Goal: Navigation & Orientation: Find specific page/section

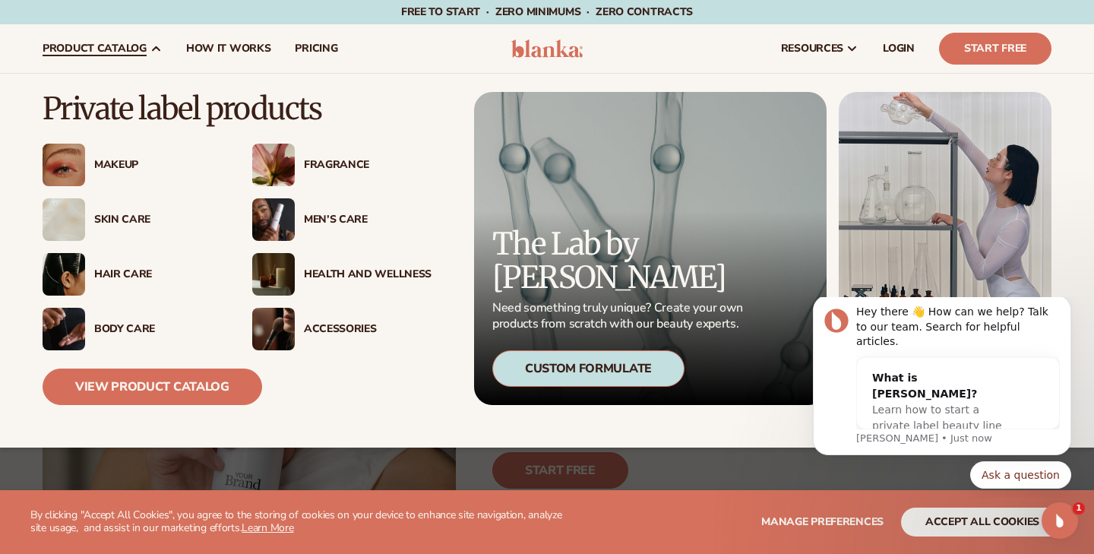
click at [128, 164] on div "Makeup" at bounding box center [158, 165] width 128 height 13
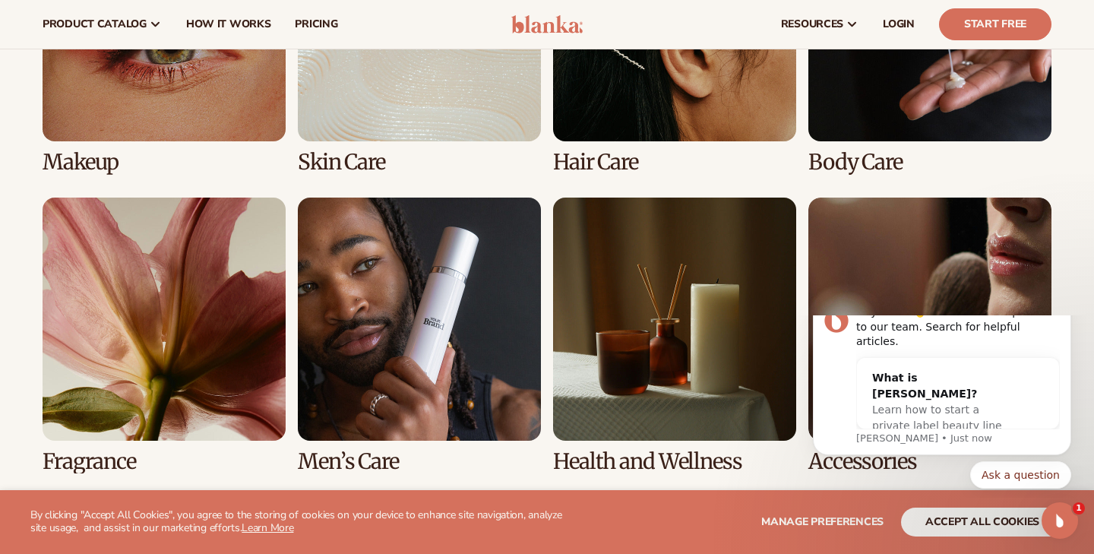
scroll to position [1244, 0]
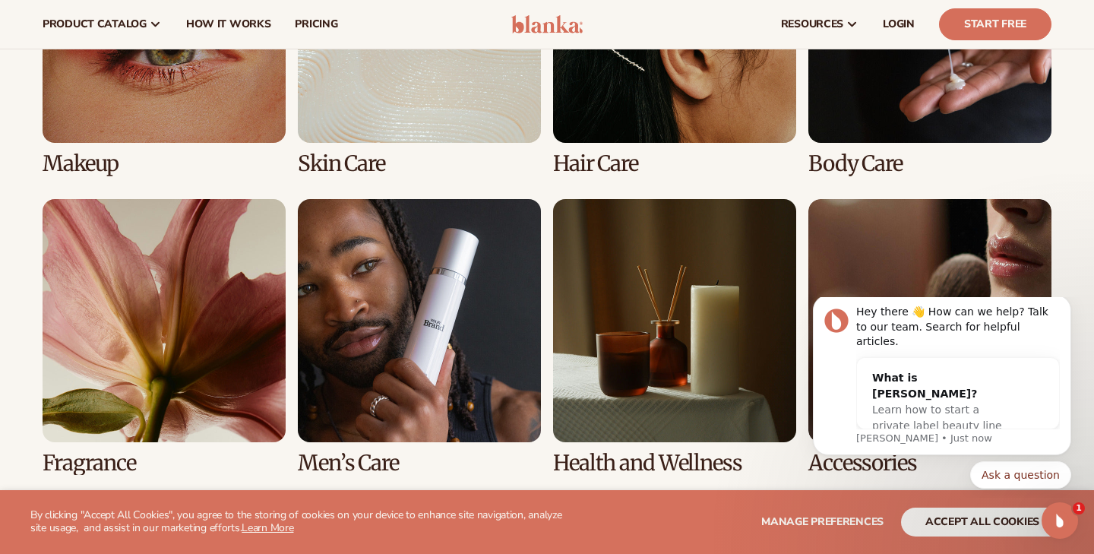
click at [460, 353] on link "6 / 8" at bounding box center [419, 337] width 243 height 276
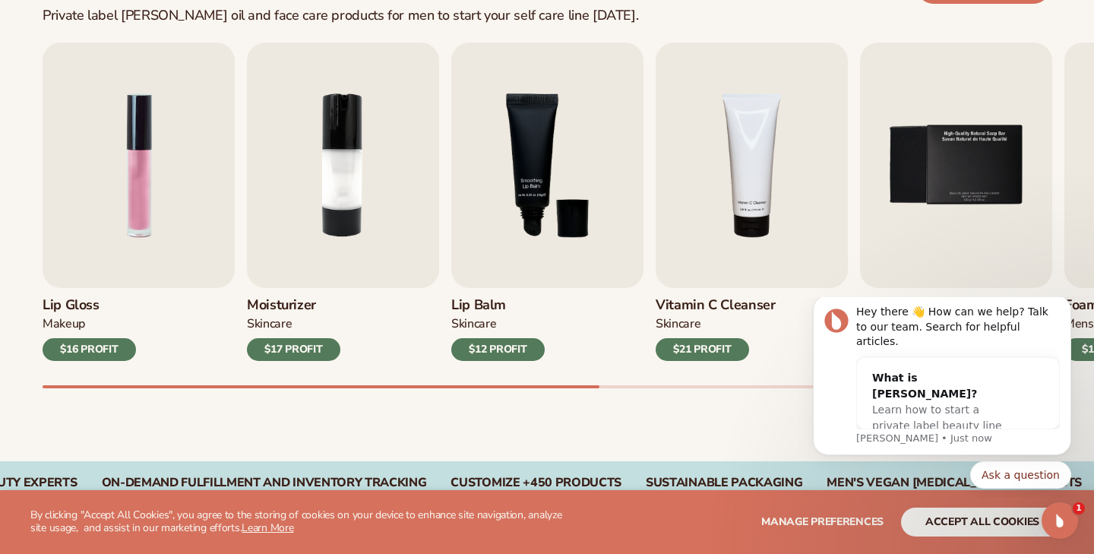
click at [964, 522] on button "accept all cookies" at bounding box center [982, 522] width 163 height 29
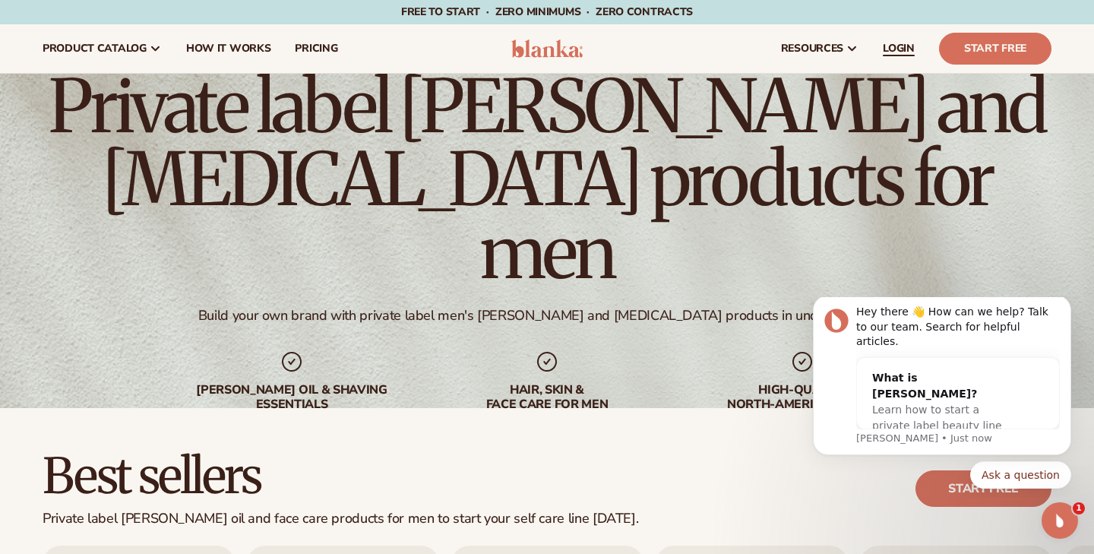
click at [902, 43] on span "LOGIN" at bounding box center [899, 49] width 32 height 12
